Goal: Check status

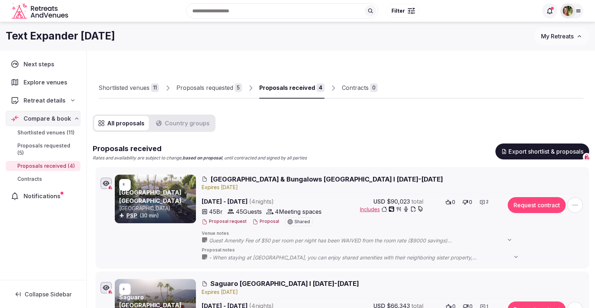
scroll to position [10, 0]
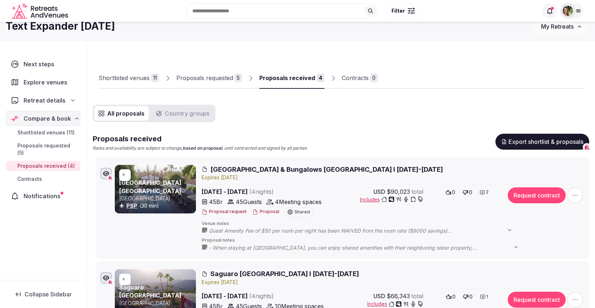
click at [554, 25] on div "Recent searches [GEOGRAPHIC_DATA], [GEOGRAPHIC_DATA] [GEOGRAPHIC_DATA], [GEOGRA…" at bounding box center [298, 10] width 584 height 37
click at [551, 30] on button "My Retreats" at bounding box center [561, 26] width 55 height 18
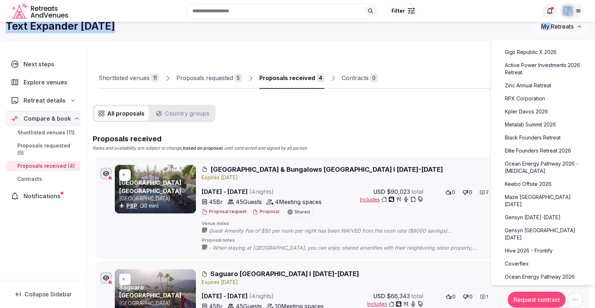
click at [540, 109] on link "Kpler Davos 2026" at bounding box center [542, 112] width 89 height 12
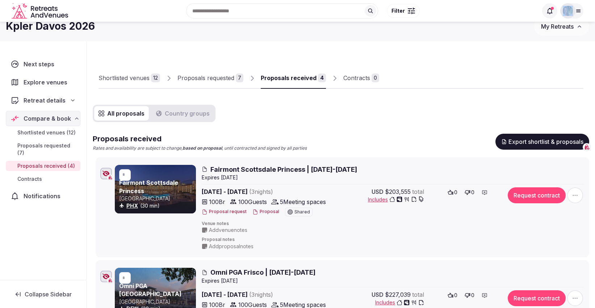
click at [294, 76] on div "Proposals received" at bounding box center [289, 78] width 56 height 9
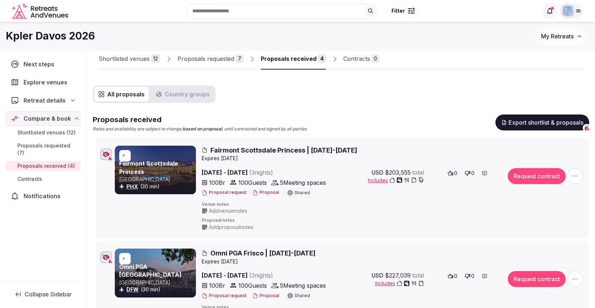
scroll to position [16, 0]
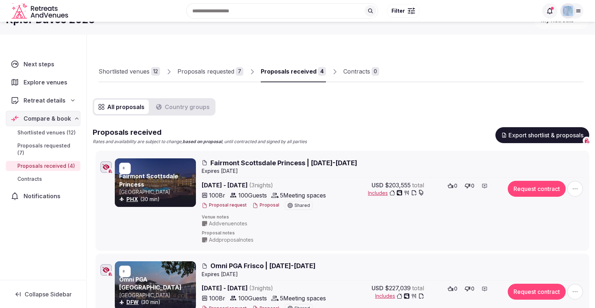
click at [212, 72] on div "Proposals requested" at bounding box center [205, 71] width 57 height 9
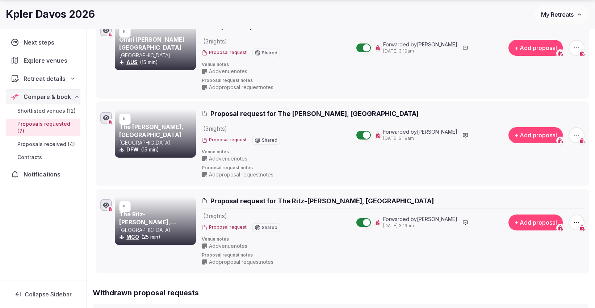
scroll to position [501, 0]
